Goal: Information Seeking & Learning: Learn about a topic

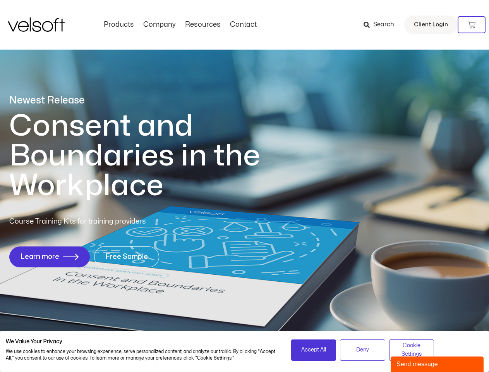
click at [244, 186] on h1 "Consent and Boundaries in the Workplace" at bounding box center [150, 155] width 283 height 89
click at [472, 25] on icon at bounding box center [472, 25] width 8 height 8
click at [314, 350] on span "Accept All" at bounding box center [313, 350] width 25 height 9
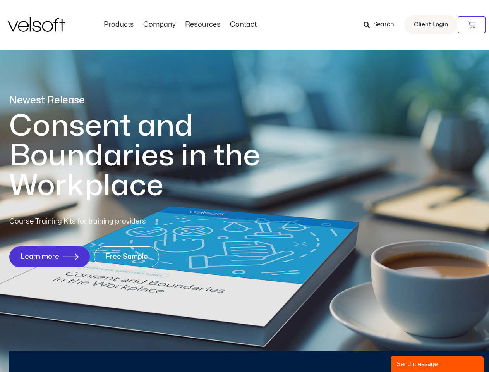
click at [363, 350] on div "Newest Release Consent and Boundaries in the Workplace Course Training Kits for…" at bounding box center [244, 185] width 489 height 376
click at [412, 350] on div "Newest Release Consent and Boundaries in the Workplace Course Training Kits for…" at bounding box center [244, 185] width 489 height 376
click at [437, 364] on div "Send message" at bounding box center [437, 363] width 81 height 9
